Goal: Task Accomplishment & Management: Use online tool/utility

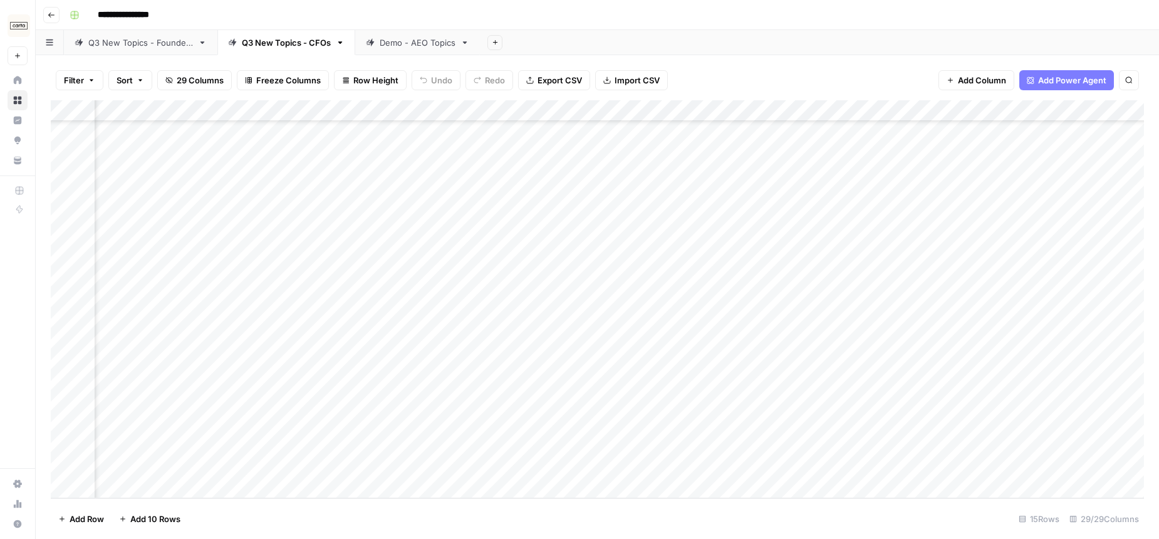
scroll to position [132, 1145]
click at [706, 326] on div "Add Column" at bounding box center [597, 299] width 1093 height 398
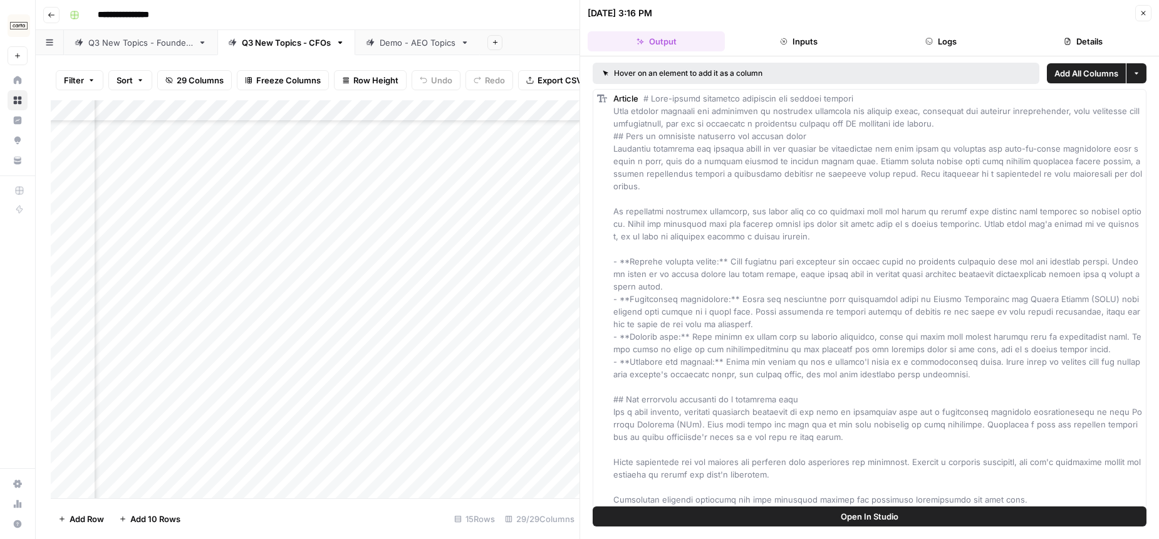
click at [509, 437] on div "Add Column" at bounding box center [315, 299] width 529 height 398
click at [1142, 16] on icon "button" at bounding box center [1144, 13] width 8 height 8
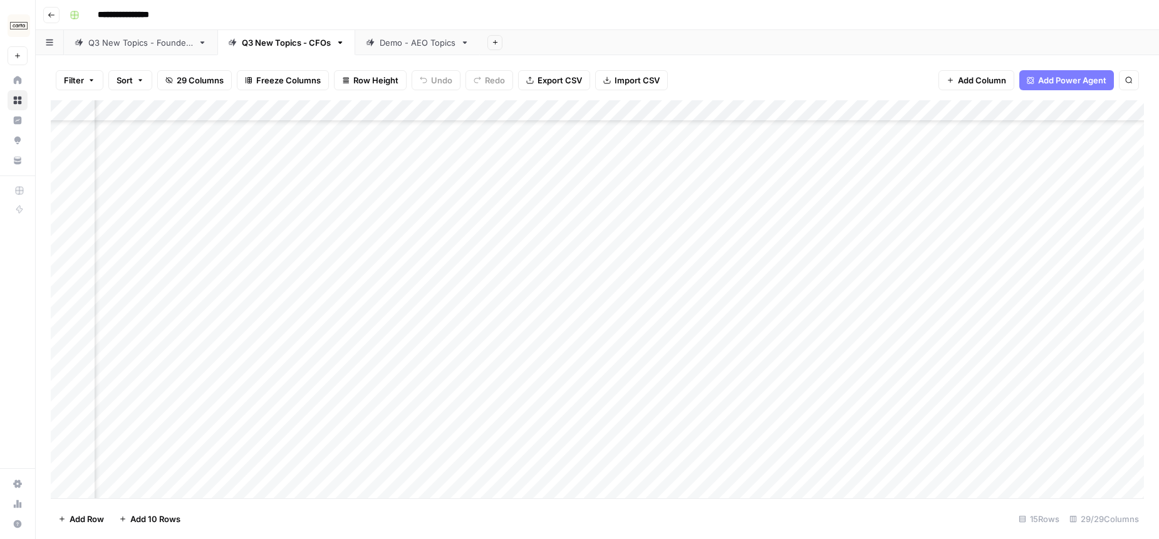
scroll to position [132, 1650]
click at [765, 389] on div "Add Column" at bounding box center [597, 299] width 1093 height 398
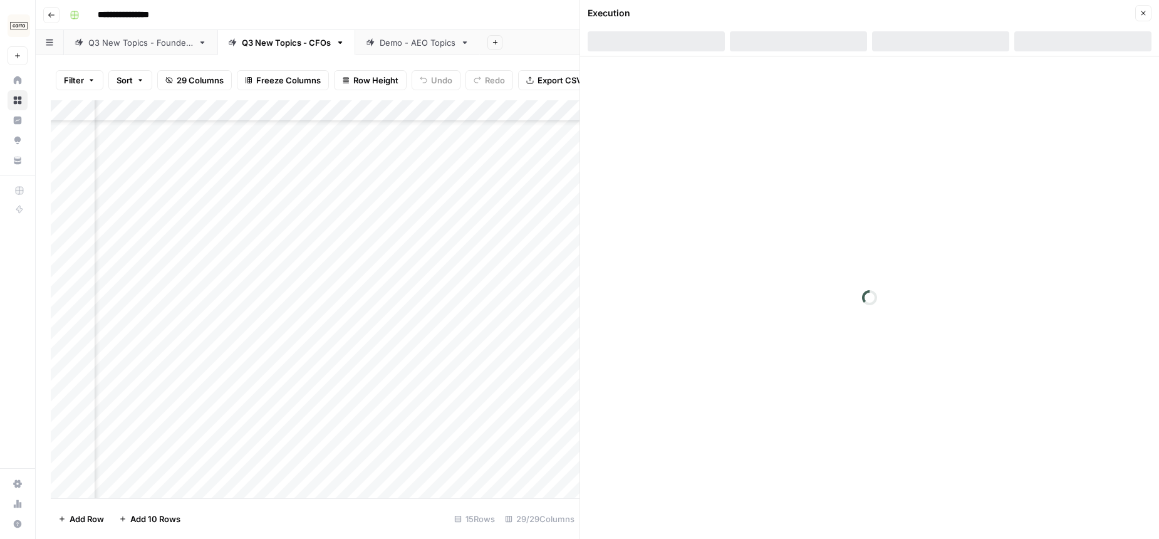
click at [1141, 13] on icon "button" at bounding box center [1144, 13] width 8 height 8
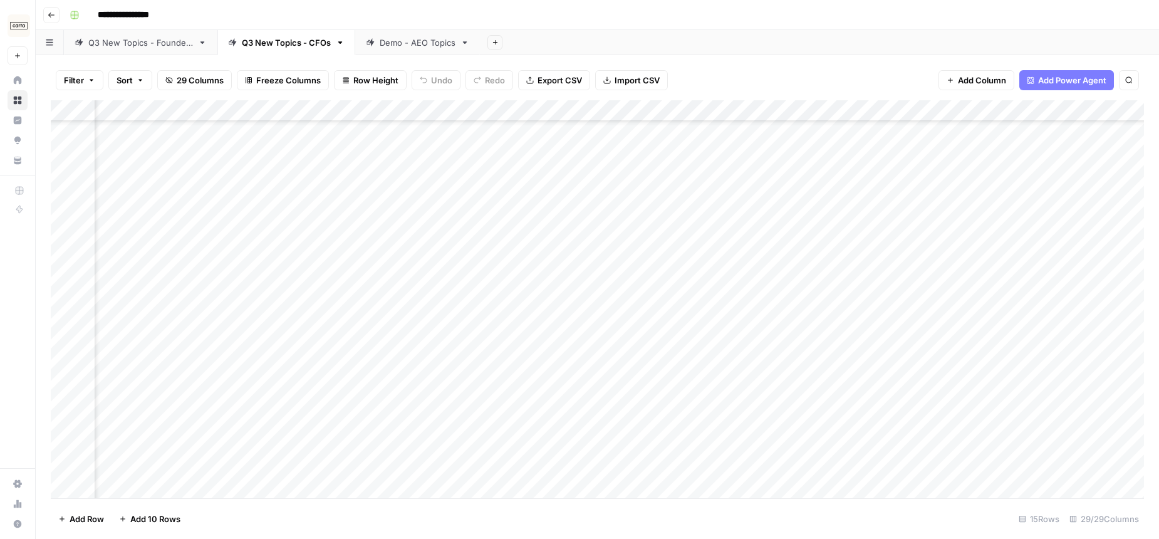
click at [401, 48] on link "Demo - AEO Topics" at bounding box center [417, 42] width 125 height 25
click at [296, 48] on div "Q3 New Topics - CFOs" at bounding box center [286, 42] width 89 height 13
click at [638, 8] on div "**********" at bounding box center [606, 15] width 1082 height 20
